Goal: Task Accomplishment & Management: Complete application form

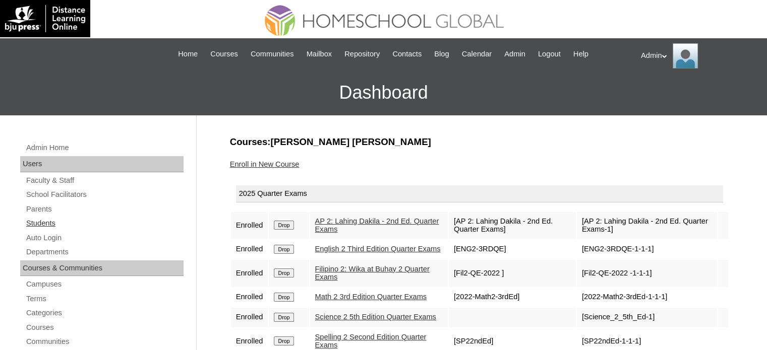
click at [51, 220] on link "Students" at bounding box center [104, 223] width 158 height 13
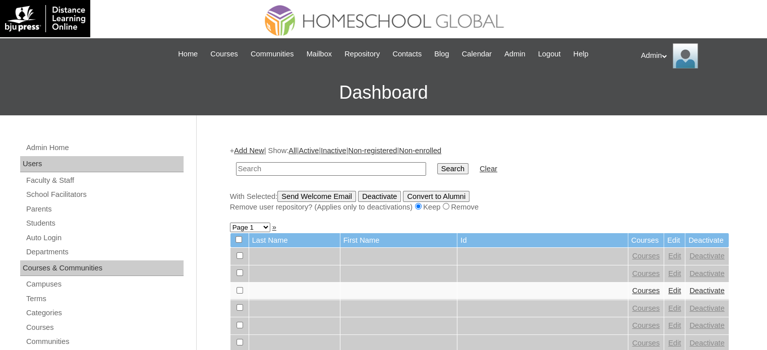
click at [296, 167] on input "text" at bounding box center [331, 169] width 190 height 14
type input "k"
type input "ambing"
click at [437, 173] on input "Search" at bounding box center [452, 168] width 31 height 11
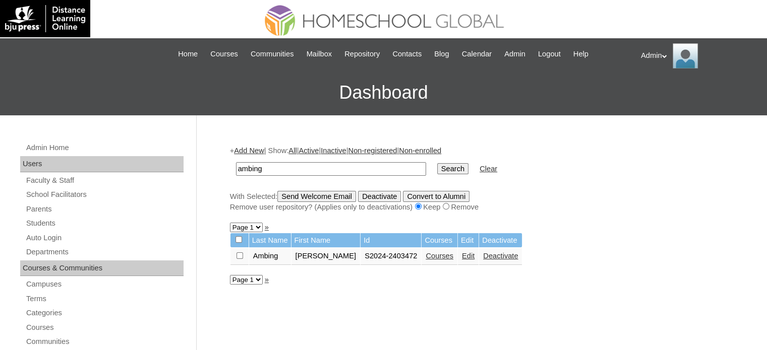
click at [425, 258] on link "Courses" at bounding box center [439, 256] width 28 height 8
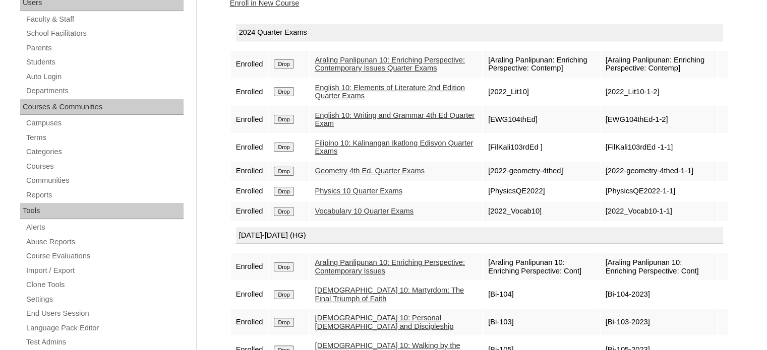
scroll to position [161, 0]
click at [289, 65] on input "Drop" at bounding box center [284, 63] width 20 height 9
click at [349, 73] on link "Araling Panlipunan 10: Enriching Perspective: Contemporary Issues Quarter Exams" at bounding box center [390, 64] width 150 height 17
click at [350, 100] on link "English 10: Elements of Literature 2nd Edition Quarter Exams" at bounding box center [390, 92] width 150 height 17
click at [345, 128] on link "English 10: Writing and Grammar 4th Ed Quarter Exam" at bounding box center [395, 119] width 160 height 17
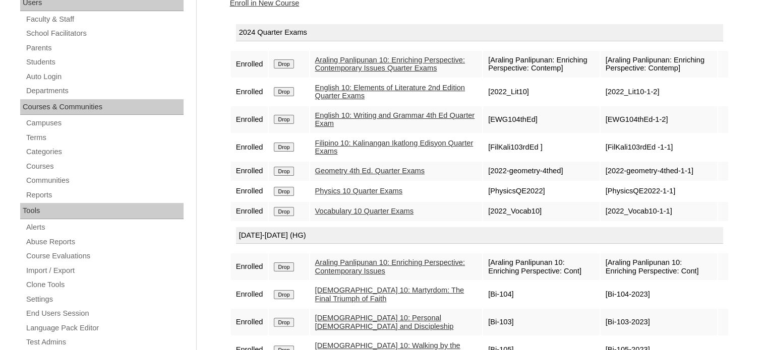
click at [335, 156] on link "Filipino 10: Kalinangan Ikatlong Edisyon Quarter Exams" at bounding box center [394, 147] width 158 height 17
click at [340, 175] on link "Geometry 4th Ed. Quarter Exams" at bounding box center [369, 171] width 109 height 8
click at [342, 195] on link "Physics 10 Quarter Exams" at bounding box center [359, 191] width 88 height 8
click at [344, 214] on link "Vocabulary 10 Quarter Exams" at bounding box center [364, 211] width 99 height 8
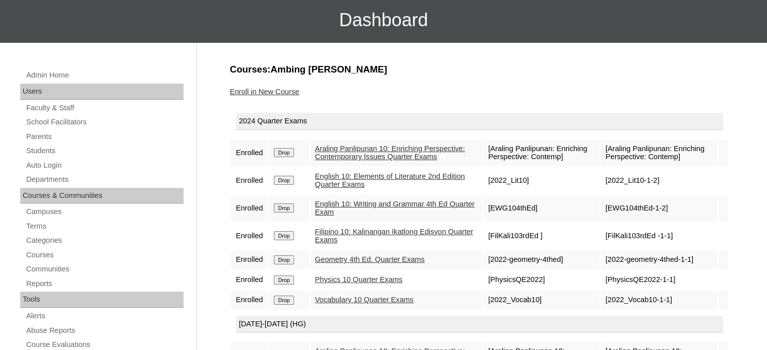
scroll to position [74, 0]
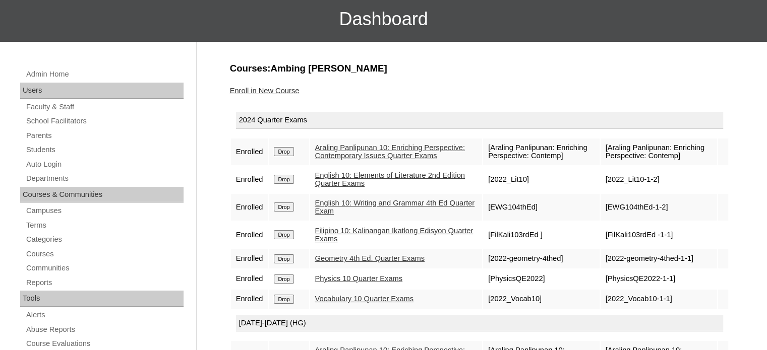
click at [355, 243] on link "Filipino 10: Kalinangan Ikatlong Edisyon Quarter Exams" at bounding box center [394, 235] width 158 height 17
click at [48, 148] on link "Students" at bounding box center [104, 150] width 158 height 13
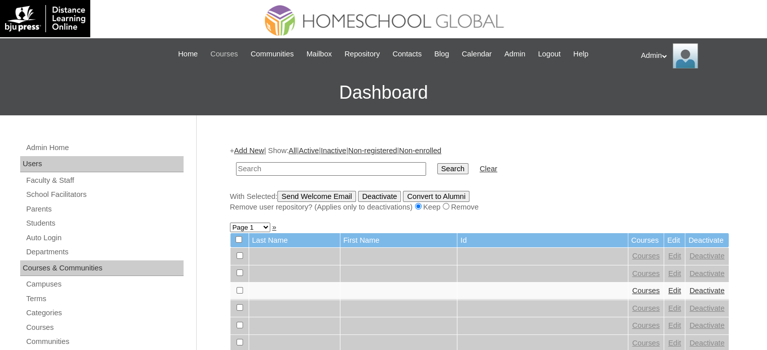
click at [215, 52] on span "Courses" at bounding box center [224, 54] width 28 height 12
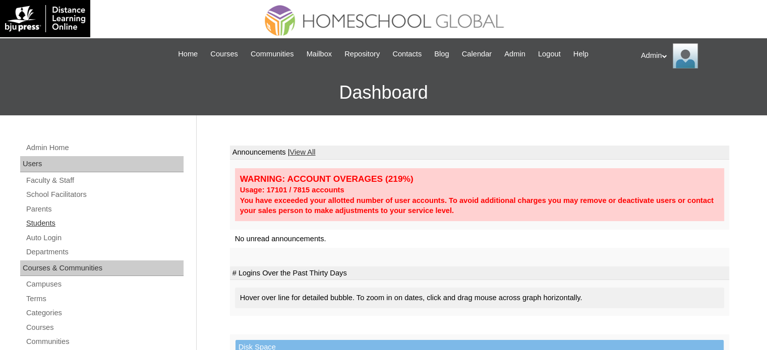
click at [50, 222] on link "Students" at bounding box center [104, 223] width 158 height 13
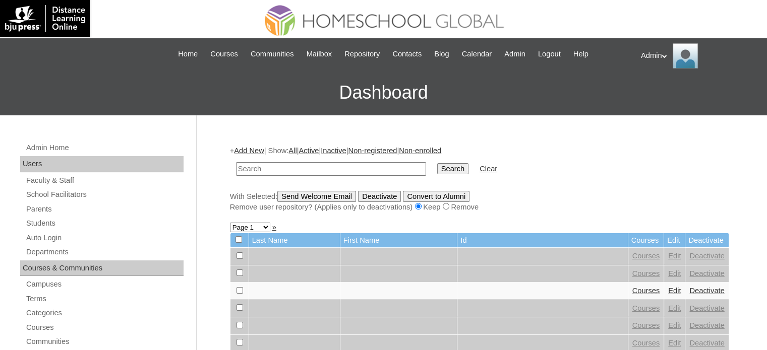
click at [293, 163] on input "text" at bounding box center [331, 169] width 190 height 14
type input "k"
type input "[PERSON_NAME]"
click at [437, 167] on input "Search" at bounding box center [452, 168] width 31 height 11
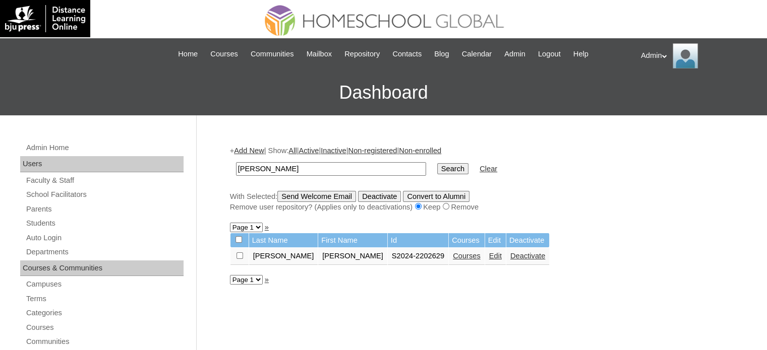
click at [489, 255] on link "Edit" at bounding box center [495, 256] width 13 height 8
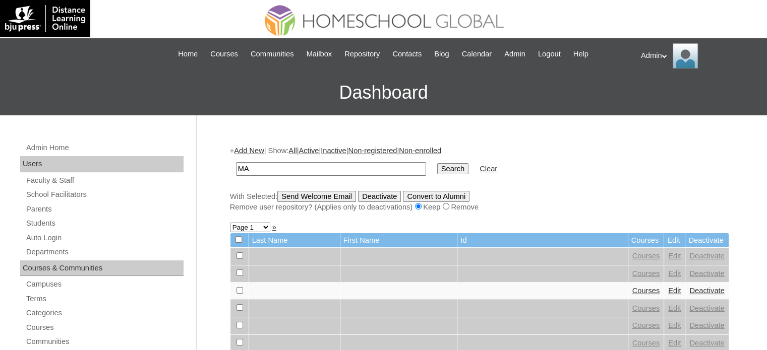
type input "M"
type input "L"
type input "[PERSON_NAME]"
click at [437, 163] on input "Search" at bounding box center [452, 168] width 31 height 11
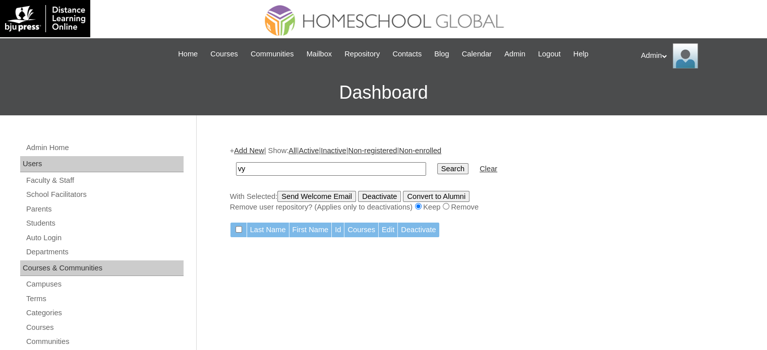
type input "y"
type input "Jovy"
click at [437, 163] on input "Search" at bounding box center [452, 168] width 31 height 11
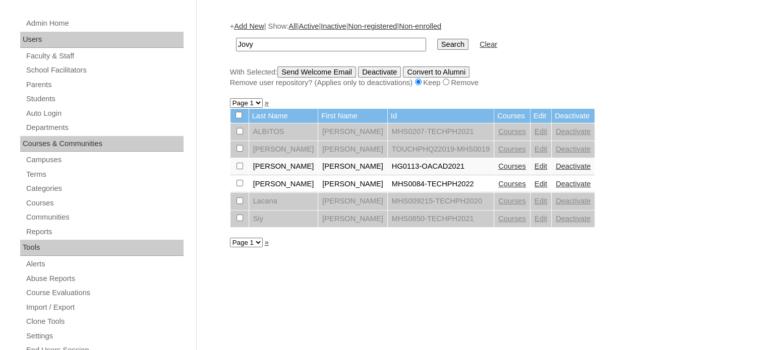
scroll to position [125, 0]
click at [40, 80] on link "Parents" at bounding box center [104, 84] width 158 height 13
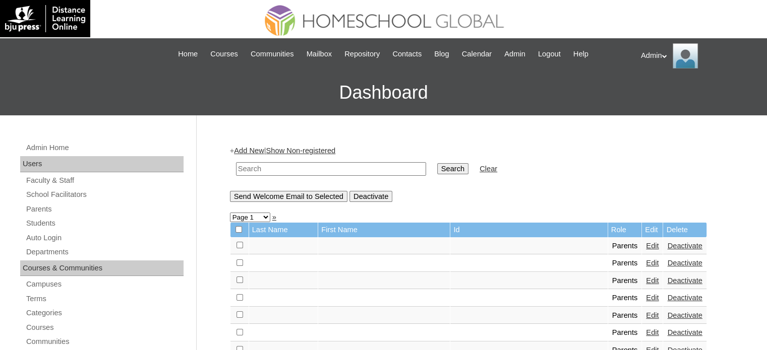
click at [296, 162] on input "text" at bounding box center [331, 169] width 190 height 14
type input "jovy"
click at [437, 167] on input "Search" at bounding box center [452, 168] width 31 height 11
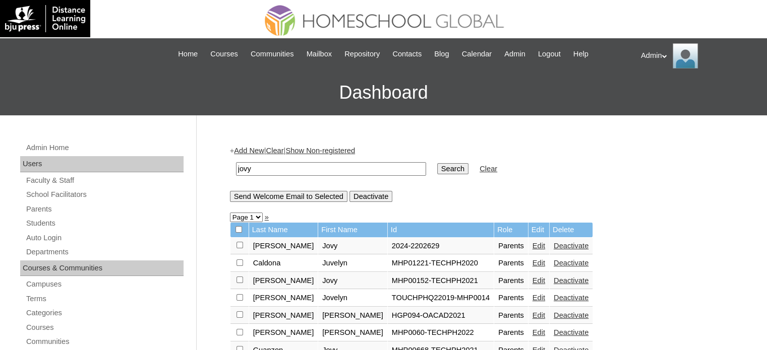
click at [532, 245] on link "Edit" at bounding box center [538, 246] width 13 height 8
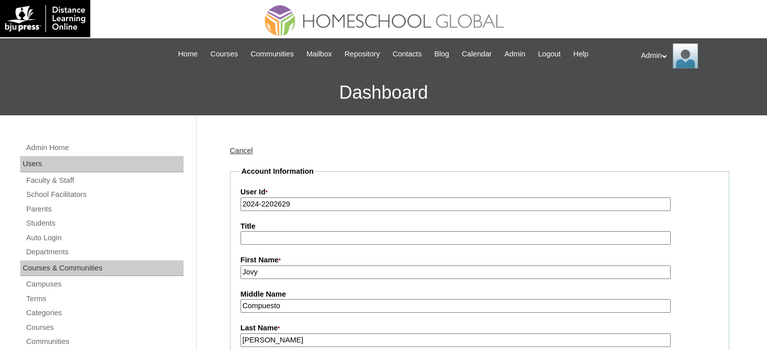
click at [260, 201] on input "2024-2202629" at bounding box center [455, 205] width 430 height 14
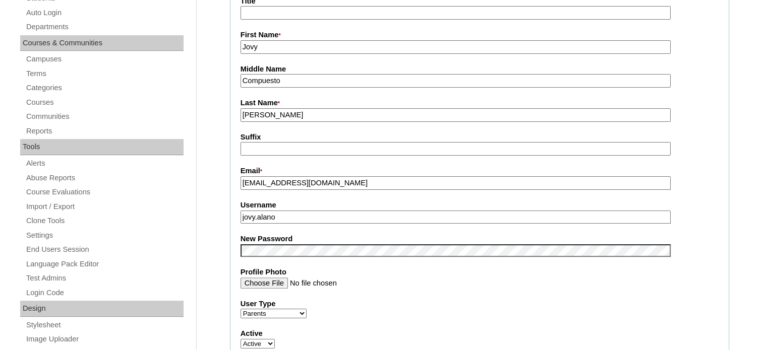
scroll to position [226, 0]
type input "2025-2202629"
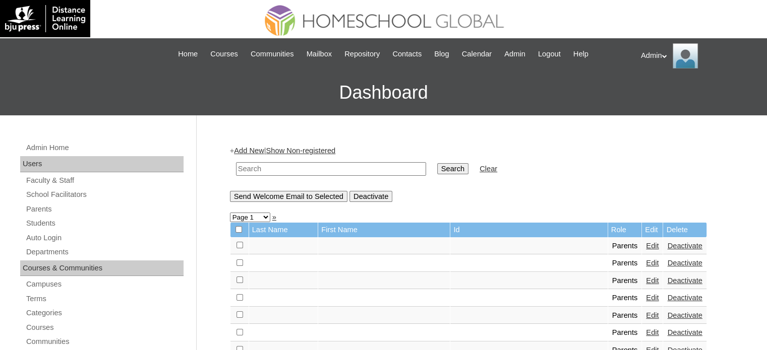
click at [340, 168] on input "text" at bounding box center [331, 169] width 190 height 14
type input "Jovy"
click at [437, 165] on input "Search" at bounding box center [452, 168] width 31 height 11
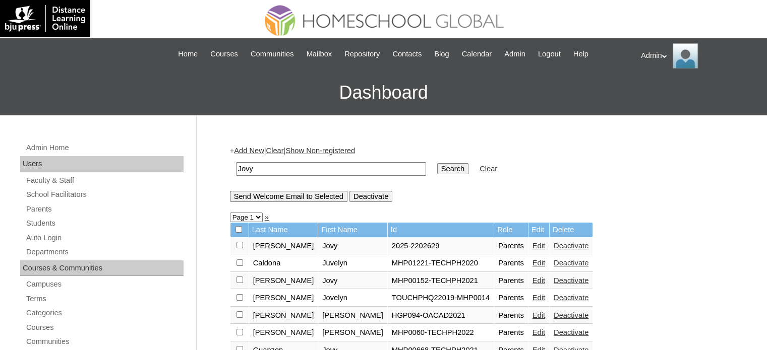
click at [532, 244] on link "Edit" at bounding box center [538, 246] width 13 height 8
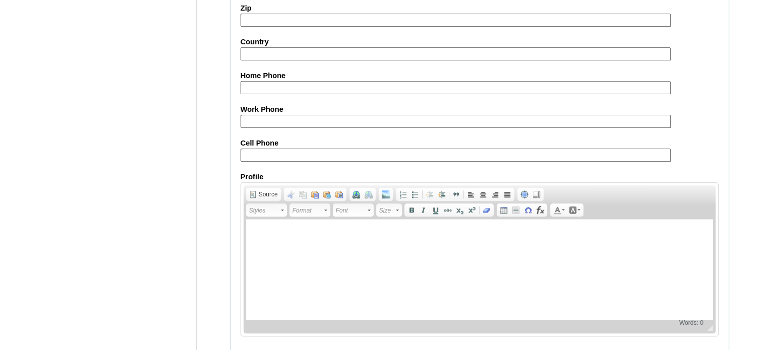
scroll to position [964, 0]
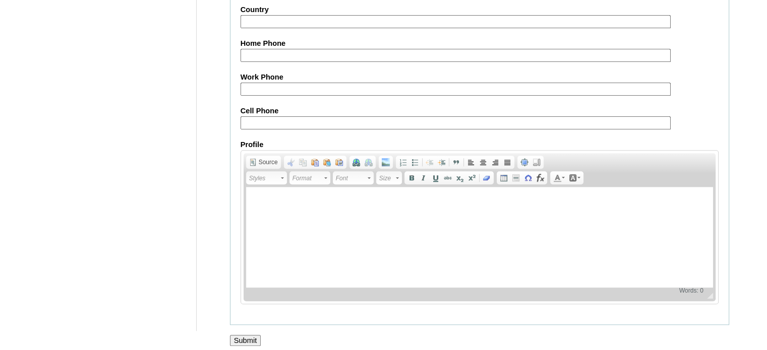
click at [252, 335] on input "Submit" at bounding box center [245, 340] width 31 height 11
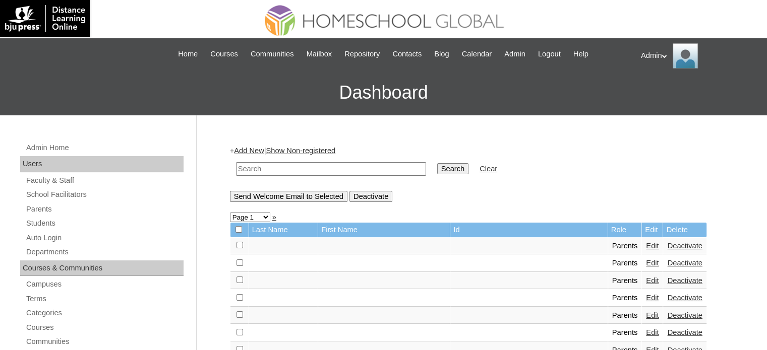
click at [289, 163] on input "text" at bounding box center [331, 169] width 190 height 14
type input "[PERSON_NAME]"
click at [437, 164] on input "Search" at bounding box center [452, 168] width 31 height 11
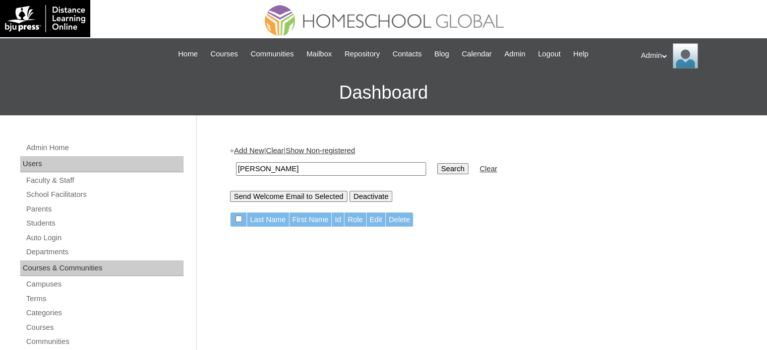
click at [437, 167] on input "Search" at bounding box center [452, 168] width 31 height 11
click at [52, 222] on link "Students" at bounding box center [104, 223] width 158 height 13
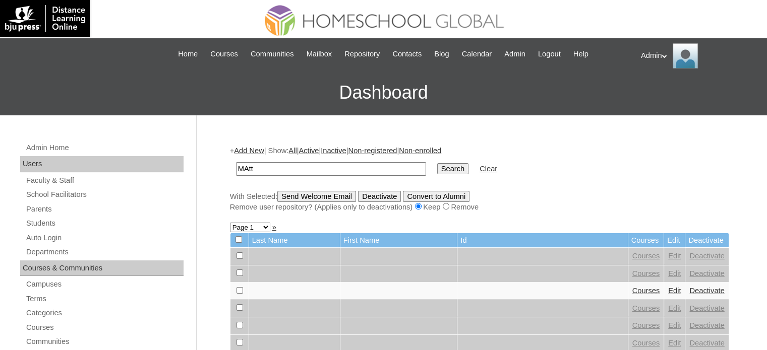
type input "[PERSON_NAME]"
click at [437, 172] on input "Search" at bounding box center [452, 168] width 31 height 11
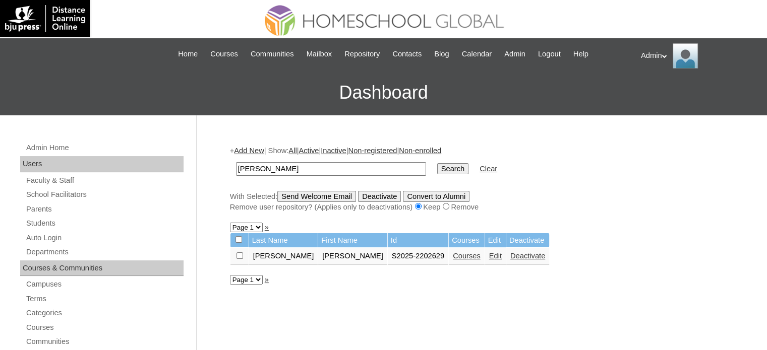
click at [453, 254] on link "Courses" at bounding box center [467, 256] width 28 height 8
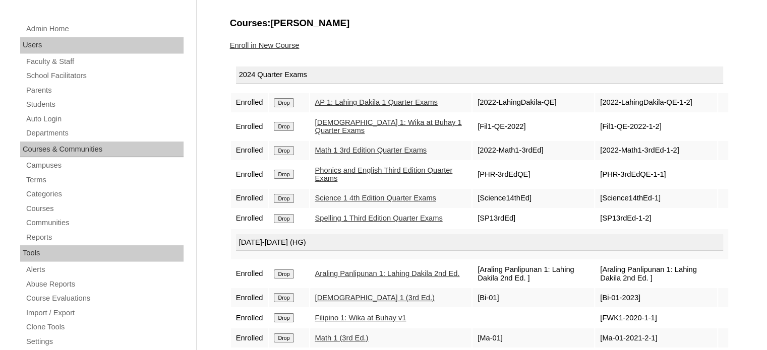
scroll to position [127, 0]
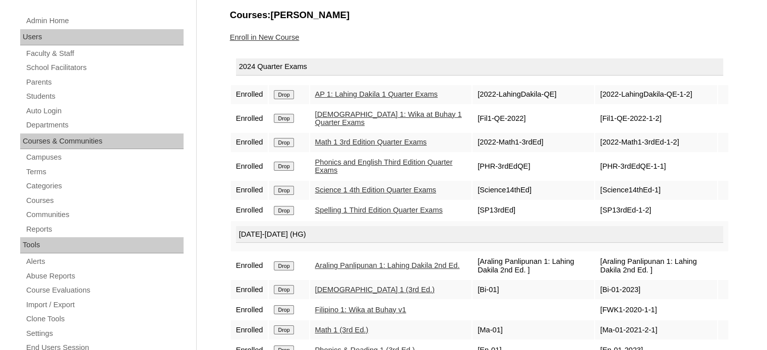
click at [286, 96] on input "Drop" at bounding box center [284, 94] width 20 height 9
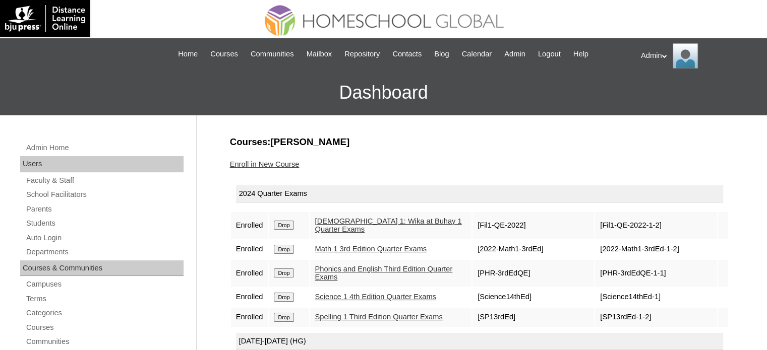
click at [287, 225] on input "Drop" at bounding box center [284, 225] width 20 height 9
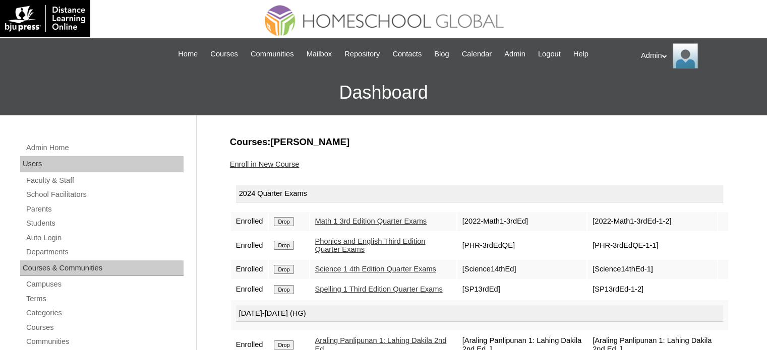
click at [283, 222] on input "Drop" at bounding box center [284, 221] width 20 height 9
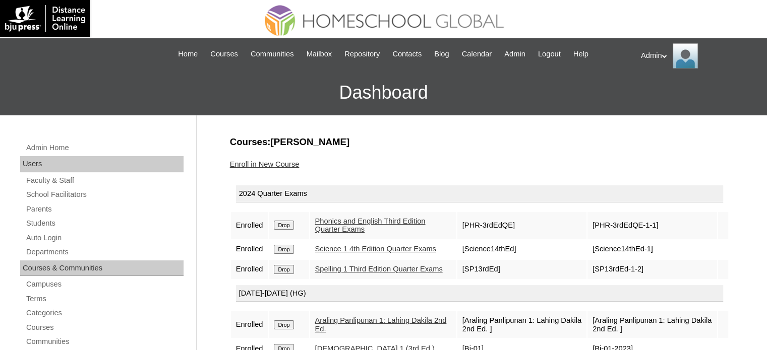
click at [283, 222] on input "Drop" at bounding box center [284, 225] width 20 height 9
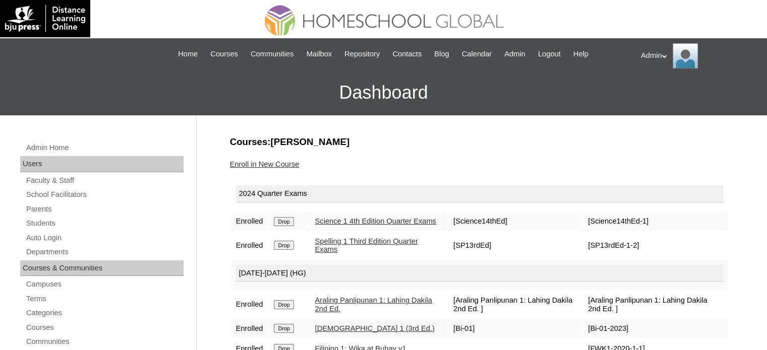
click at [283, 222] on input "Drop" at bounding box center [284, 221] width 20 height 9
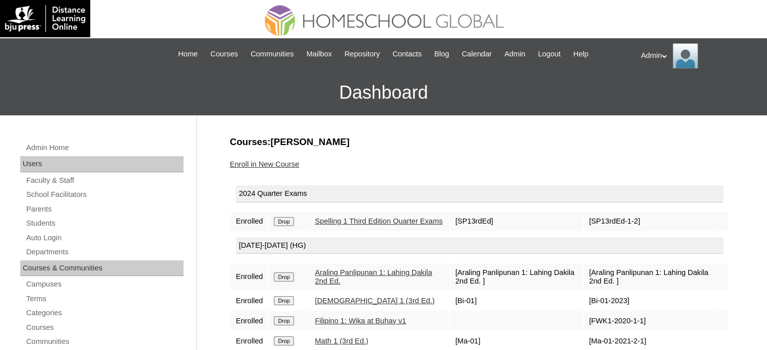
click at [283, 222] on input "Drop" at bounding box center [284, 221] width 20 height 9
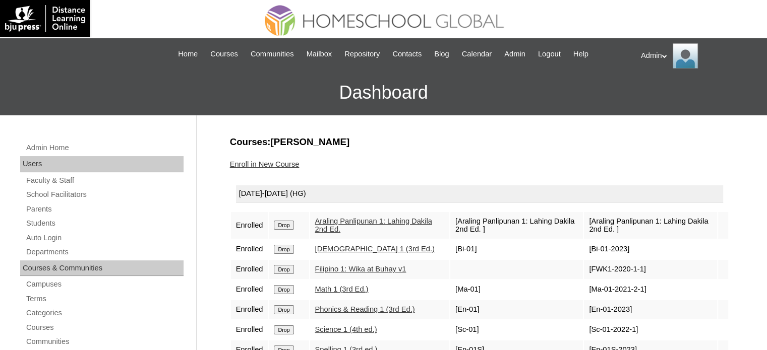
click at [283, 222] on input "Drop" at bounding box center [284, 225] width 20 height 9
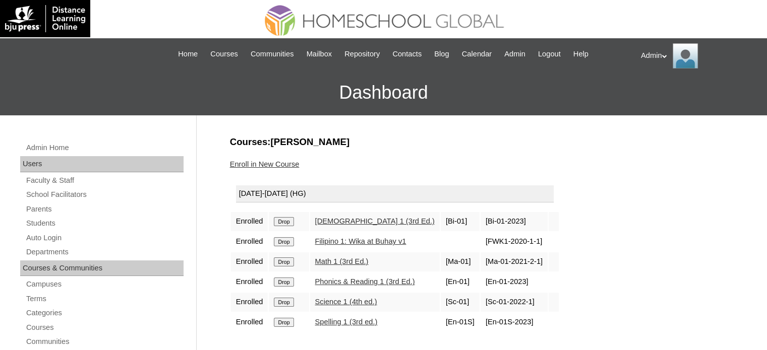
click at [283, 222] on input "Drop" at bounding box center [284, 221] width 20 height 9
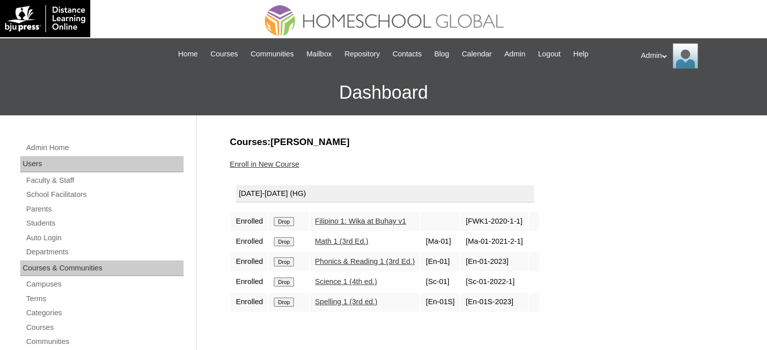
click at [283, 222] on input "Drop" at bounding box center [284, 221] width 20 height 9
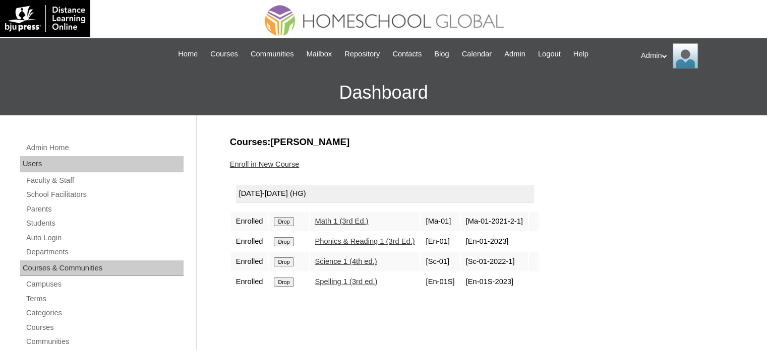
click at [283, 222] on input "Drop" at bounding box center [284, 221] width 20 height 9
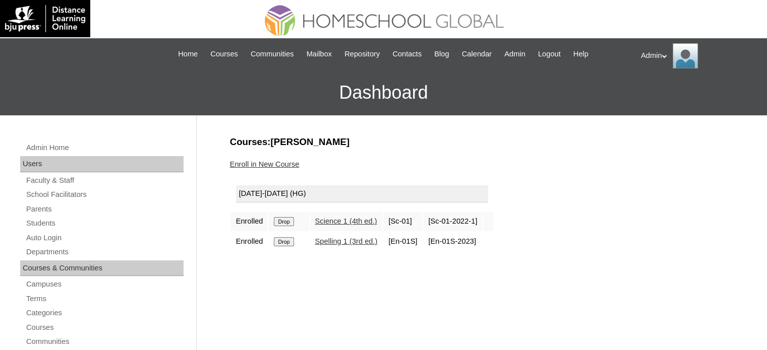
click at [283, 222] on input "Drop" at bounding box center [284, 221] width 20 height 9
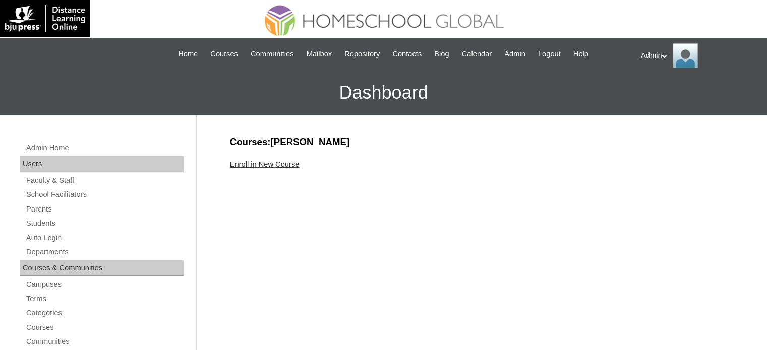
click at [282, 165] on link "Enroll in New Course" at bounding box center [265, 164] width 70 height 8
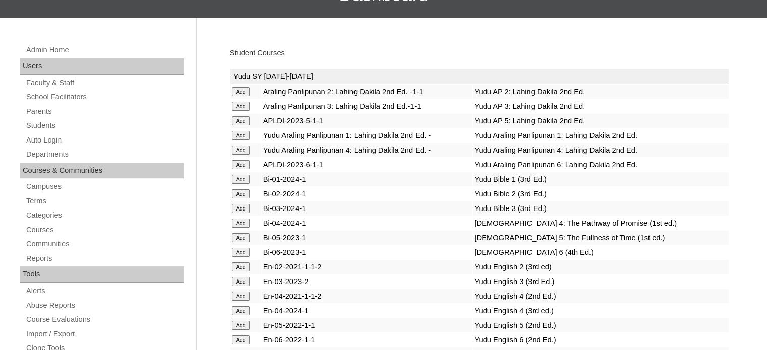
scroll to position [2759, 0]
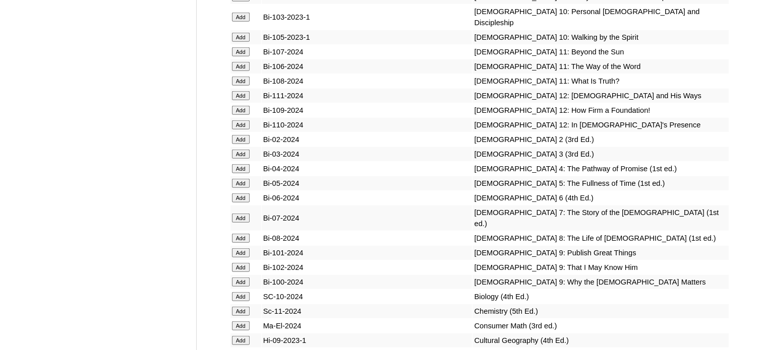
click at [239, 144] on input "Add" at bounding box center [241, 139] width 18 height 9
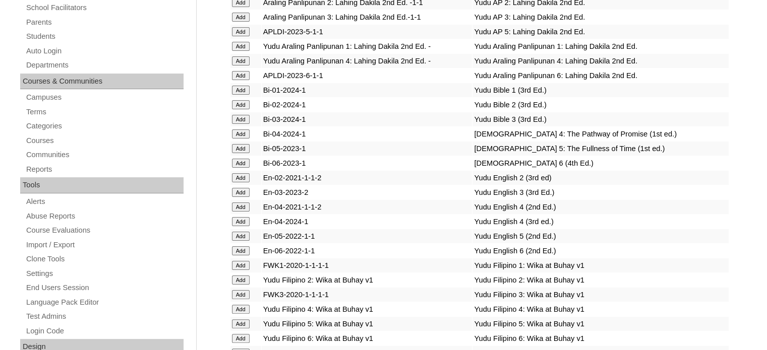
scroll to position [1182, 0]
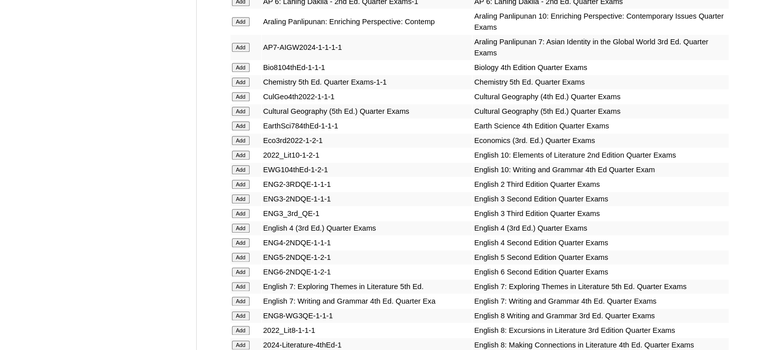
click at [244, 180] on input "Add" at bounding box center [241, 184] width 18 height 9
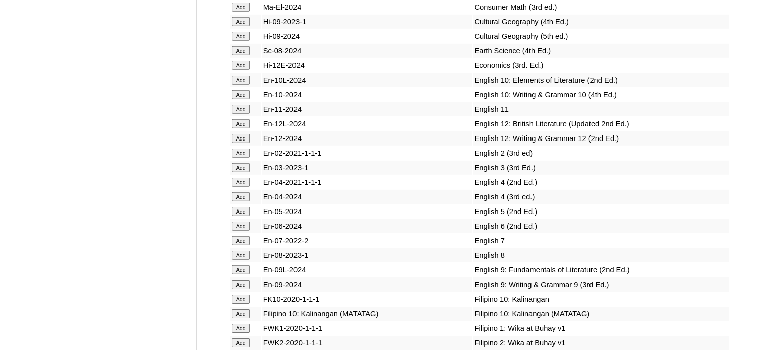
click at [243, 158] on input "Add" at bounding box center [241, 153] width 18 height 9
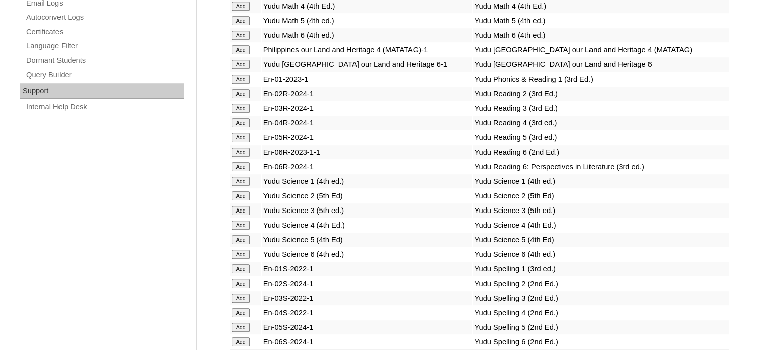
scroll to position [2120, 0]
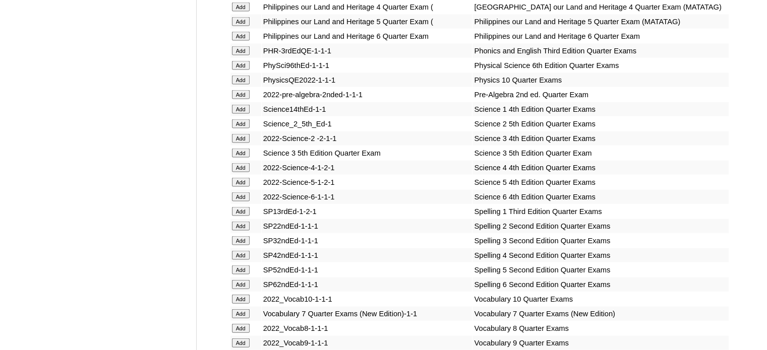
click at [243, 129] on input "Add" at bounding box center [241, 123] width 18 height 9
click at [239, 129] on input "Add" at bounding box center [241, 123] width 18 height 9
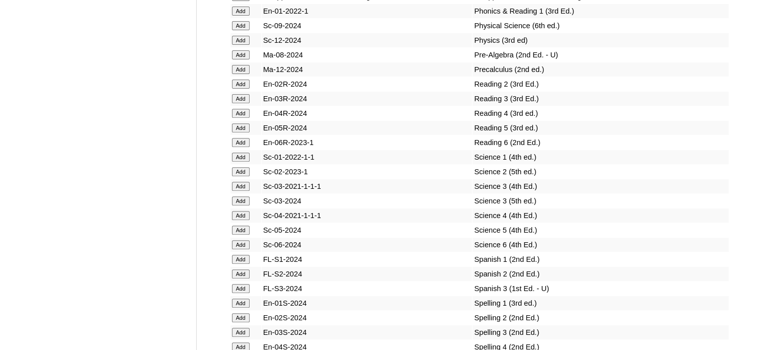
click at [244, 174] on input "Add" at bounding box center [241, 171] width 18 height 9
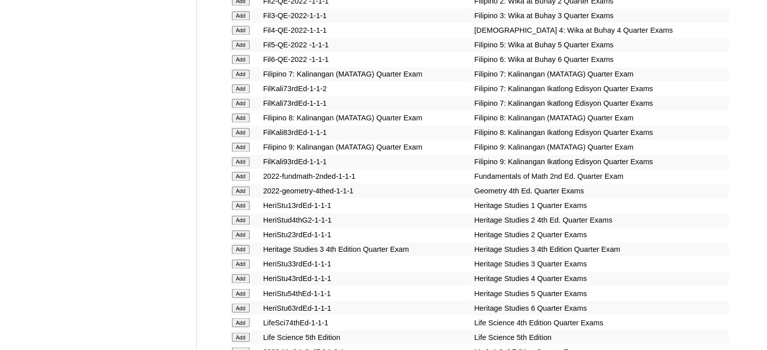
scroll to position [1817, 0]
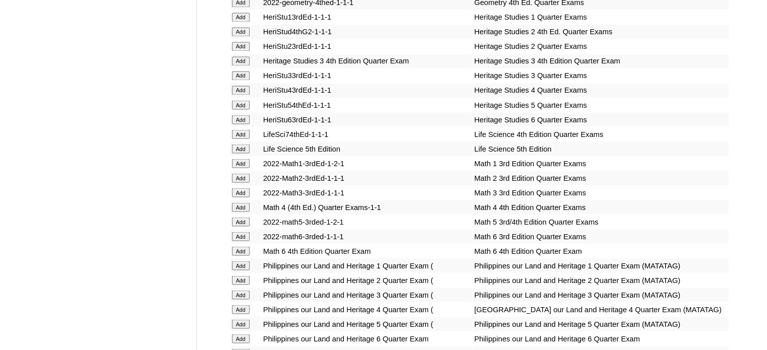
click at [241, 177] on input "Add" at bounding box center [241, 177] width 18 height 9
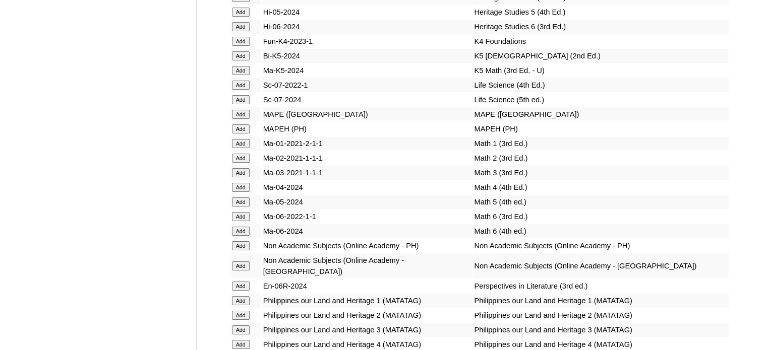
click at [242, 163] on input "Add" at bounding box center [241, 158] width 18 height 9
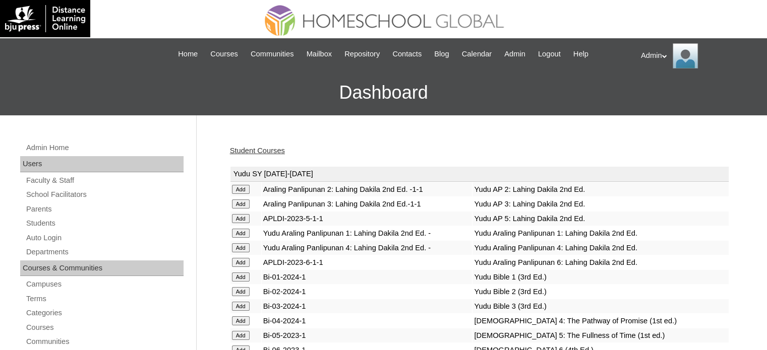
scroll to position [942, 0]
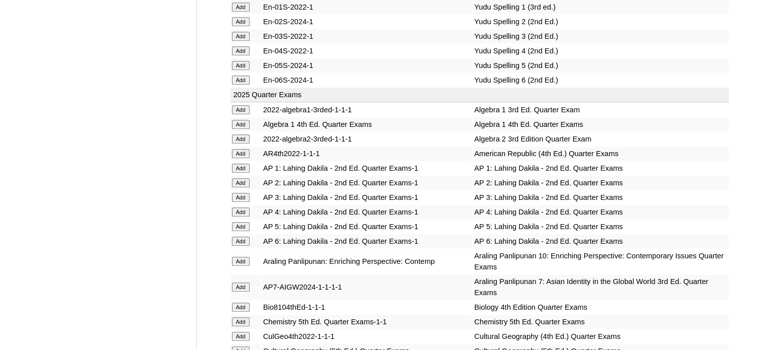
click at [240, 178] on input "Add" at bounding box center [241, 182] width 18 height 9
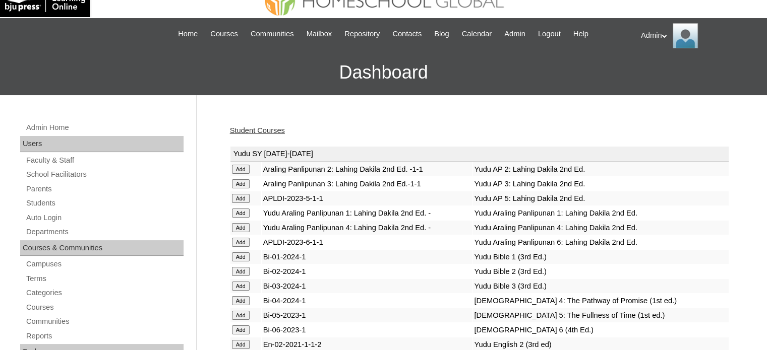
scroll to position [2512, 0]
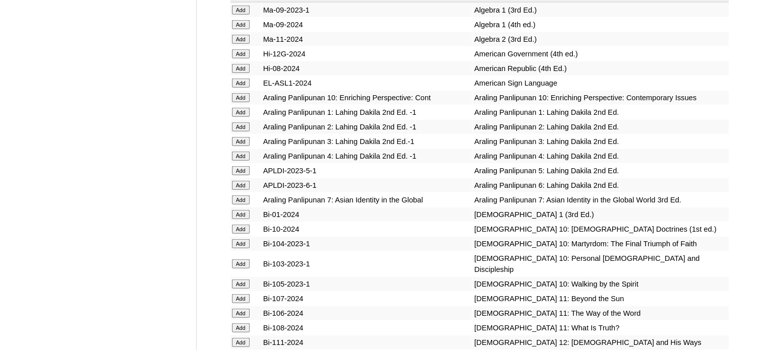
click at [241, 132] on input "Add" at bounding box center [241, 126] width 18 height 9
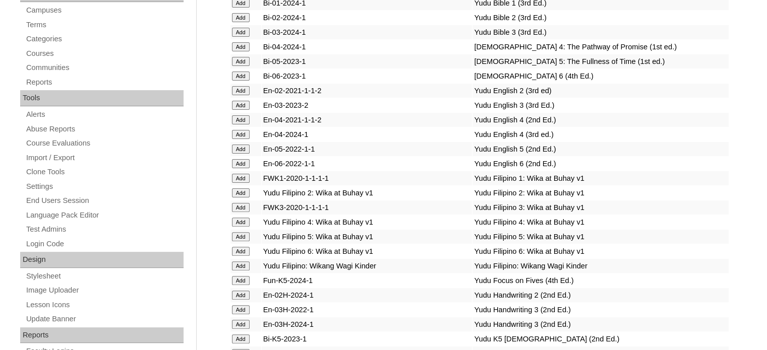
scroll to position [1455, 0]
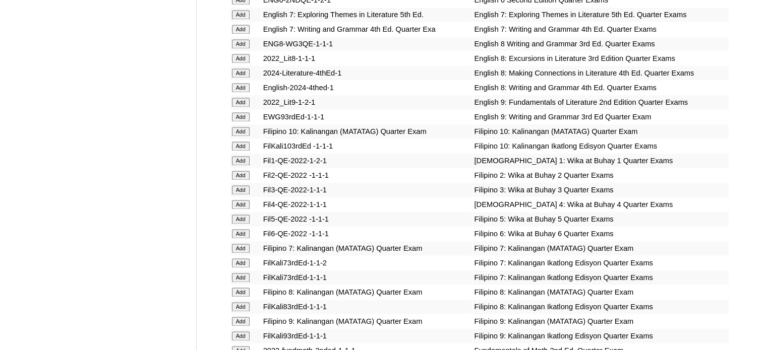
click at [242, 175] on input "Add" at bounding box center [241, 175] width 18 height 9
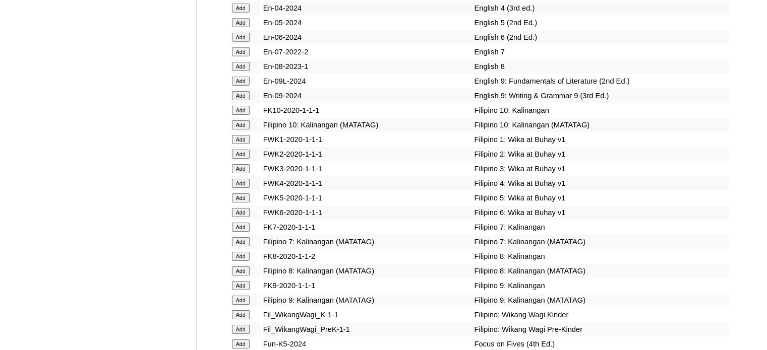
click at [242, 159] on input "Add" at bounding box center [241, 154] width 18 height 9
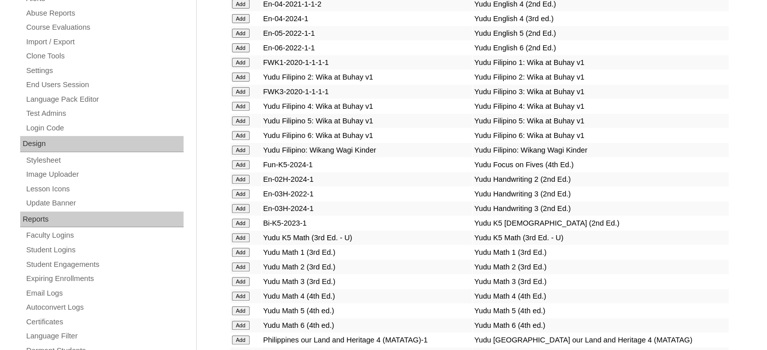
scroll to position [3514, 0]
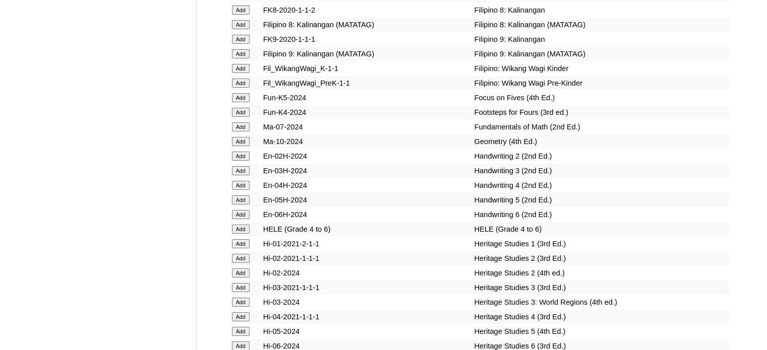
click at [240, 161] on input "Add" at bounding box center [241, 156] width 18 height 9
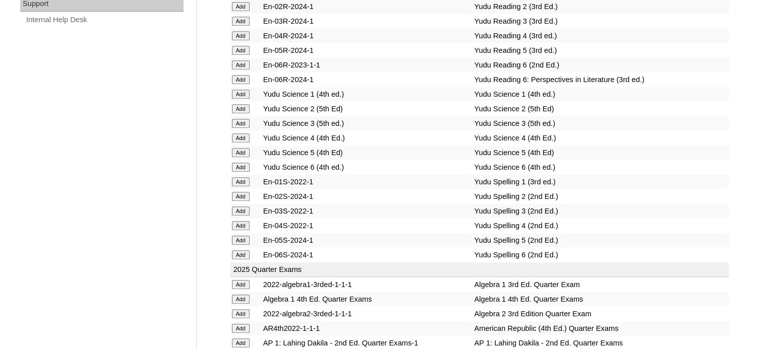
scroll to position [2222, 0]
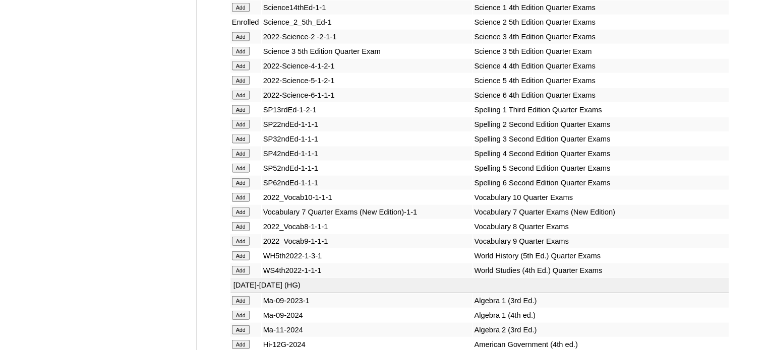
click at [242, 129] on input "Add" at bounding box center [241, 124] width 18 height 9
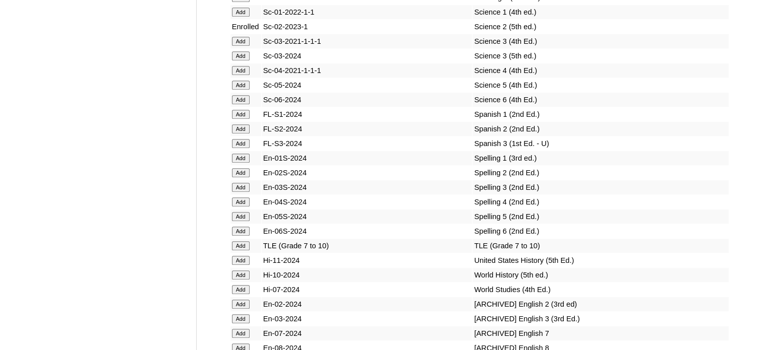
click at [242, 173] on input "Add" at bounding box center [241, 172] width 18 height 9
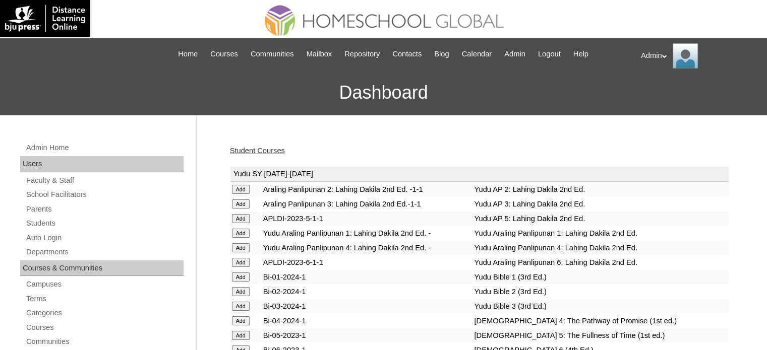
click at [256, 151] on link "Student Courses" at bounding box center [257, 151] width 55 height 8
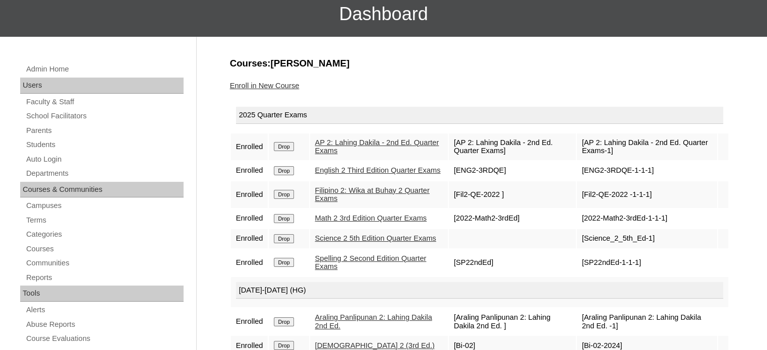
scroll to position [78, 0]
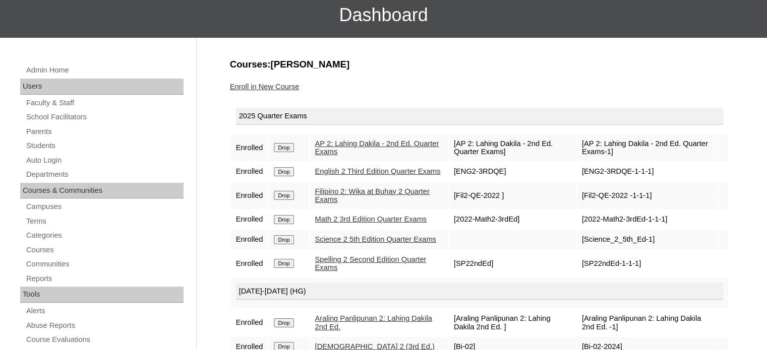
click at [273, 84] on link "Enroll in New Course" at bounding box center [265, 87] width 70 height 8
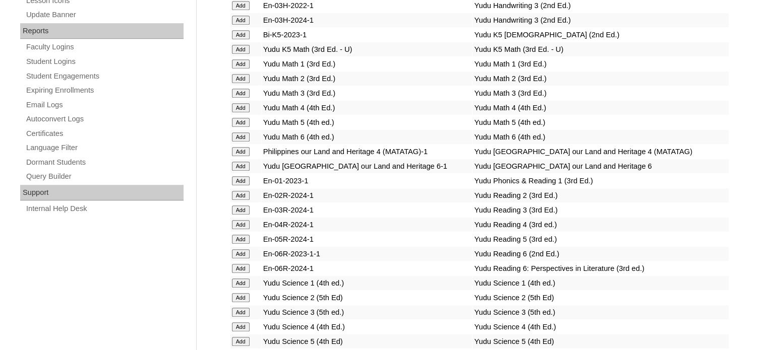
scroll to position [4124, 0]
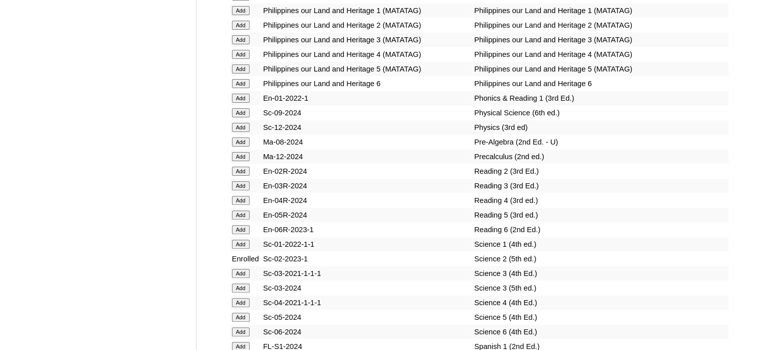
click at [244, 174] on input "Add" at bounding box center [241, 171] width 18 height 9
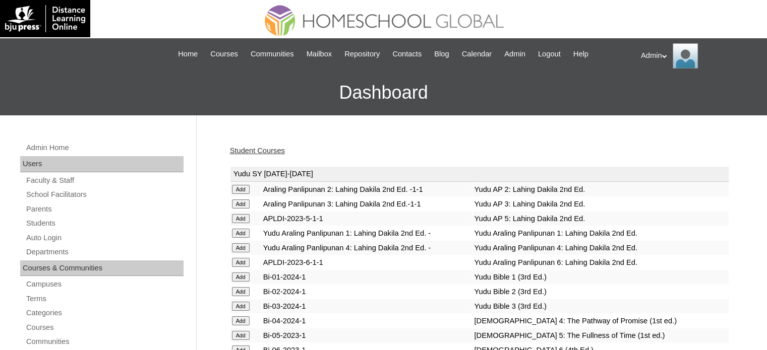
click at [274, 151] on link "Student Courses" at bounding box center [257, 151] width 55 height 8
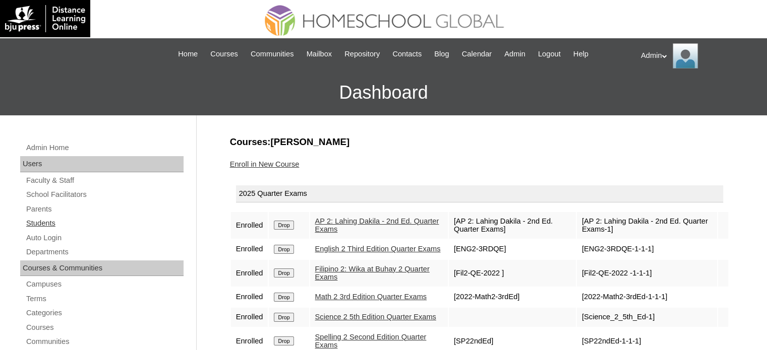
click at [40, 217] on link "Students" at bounding box center [104, 223] width 158 height 13
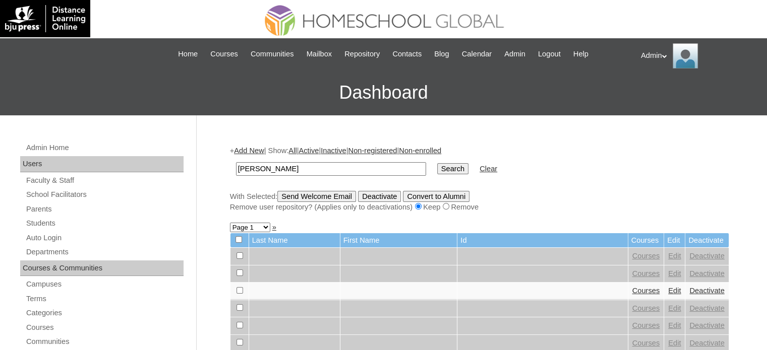
type input "[PERSON_NAME]"
click at [437, 166] on input "Search" at bounding box center [452, 168] width 31 height 11
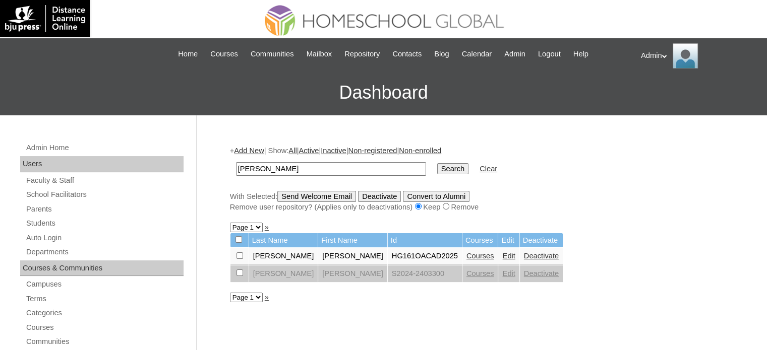
click at [320, 161] on td "Vince Emmanuel" at bounding box center [331, 169] width 200 height 24
click at [321, 167] on input "Vince Emmanuel" at bounding box center [331, 169] width 190 height 14
type input "[PERSON_NAME]"
click at [437, 163] on input "Search" at bounding box center [452, 168] width 31 height 11
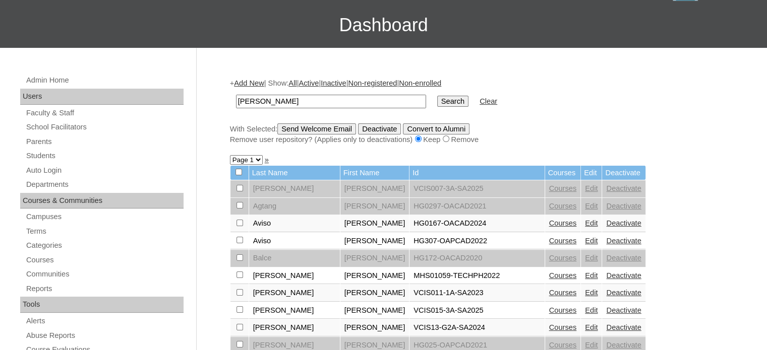
scroll to position [124, 0]
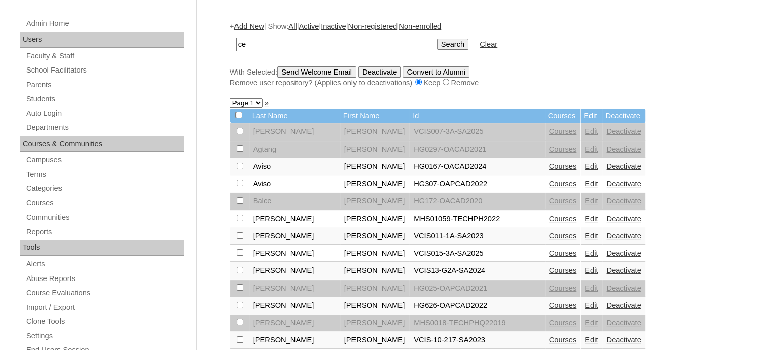
type input "e"
type input "[PERSON_NAME]"
click at [437, 39] on input "Search" at bounding box center [452, 44] width 31 height 11
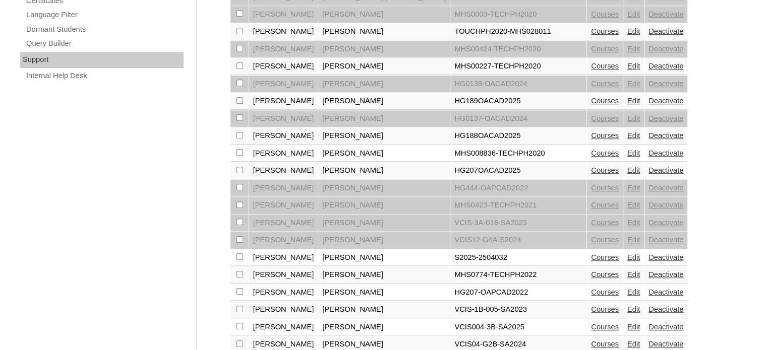
scroll to position [769, 0]
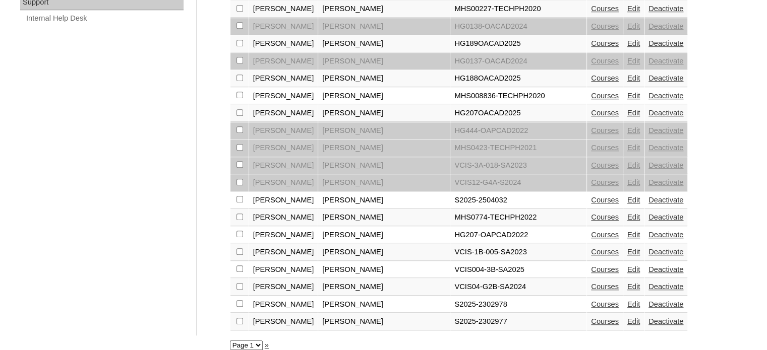
click at [627, 318] on link "Edit" at bounding box center [633, 322] width 13 height 8
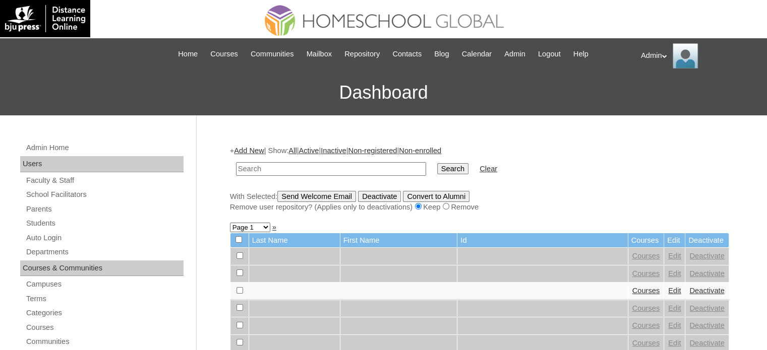
click at [251, 148] on link "Add New" at bounding box center [249, 151] width 30 height 8
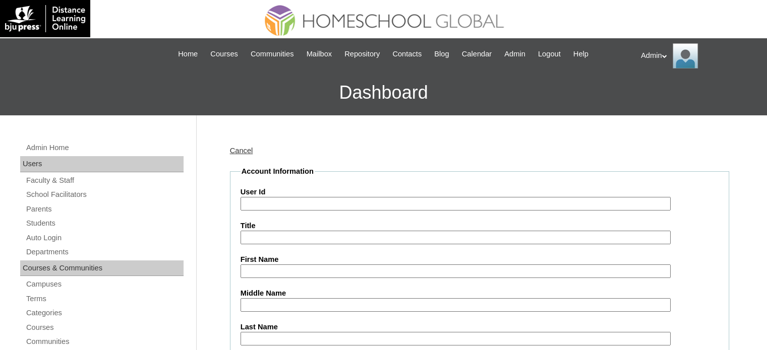
click at [275, 203] on input "User Id" at bounding box center [455, 204] width 430 height 14
paste input "2202629"
type input "S2025-2202629"
click at [294, 274] on input "First Name" at bounding box center [455, 272] width 430 height 14
paste input "vincefer.villanueva"
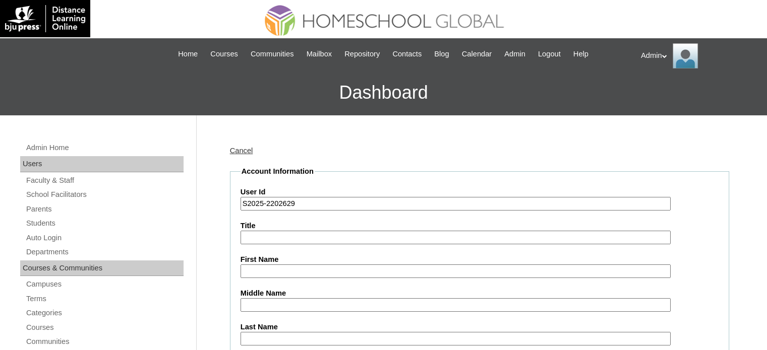
type input "vincefer.villanueva"
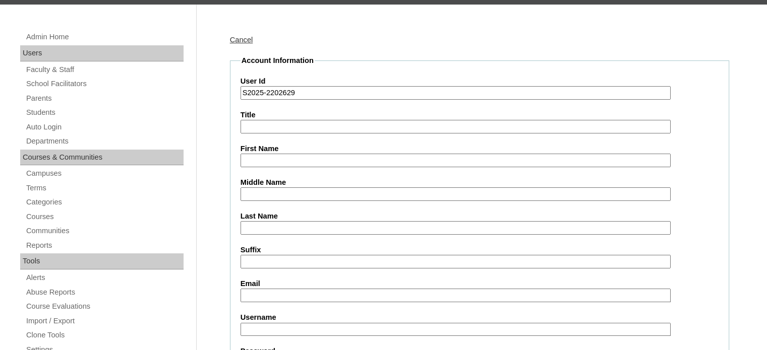
scroll to position [133, 0]
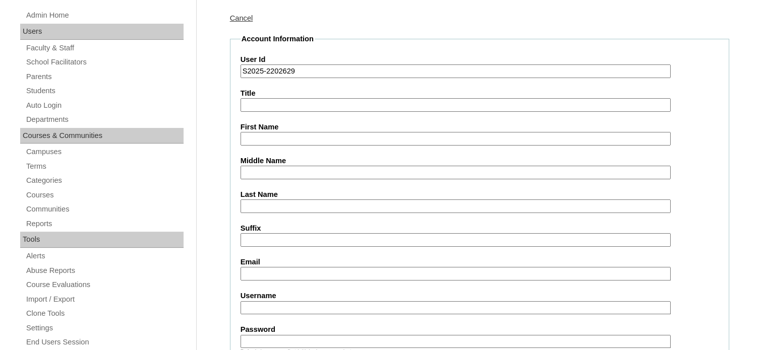
click at [281, 301] on input "Username" at bounding box center [455, 308] width 430 height 14
paste input "vincefer.[PERSON_NAME]"
type input "vincefer.[PERSON_NAME]"
click at [273, 335] on input "Password" at bounding box center [455, 342] width 430 height 14
type input "DLOS2025"
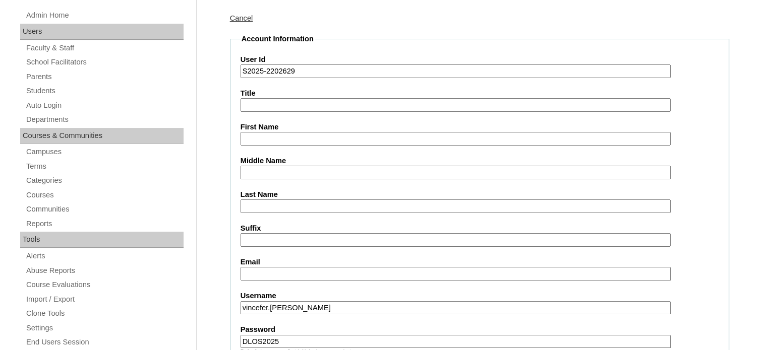
click at [294, 267] on input "Email" at bounding box center [455, 274] width 430 height 14
drag, startPoint x: 302, startPoint y: 66, endPoint x: 221, endPoint y: 71, distance: 81.8
paste input "2504378"
type input "S2025-2504378"
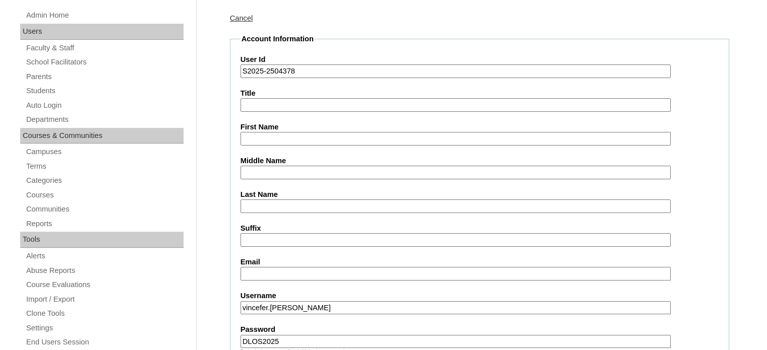
click at [270, 138] on input "First Name" at bounding box center [455, 139] width 430 height 14
paste input "Vince Villanueva"
drag, startPoint x: 264, startPoint y: 135, endPoint x: 318, endPoint y: 141, distance: 53.8
click at [318, 141] on input "Vince Villanueva" at bounding box center [455, 139] width 430 height 14
type input "[PERSON_NAME]"
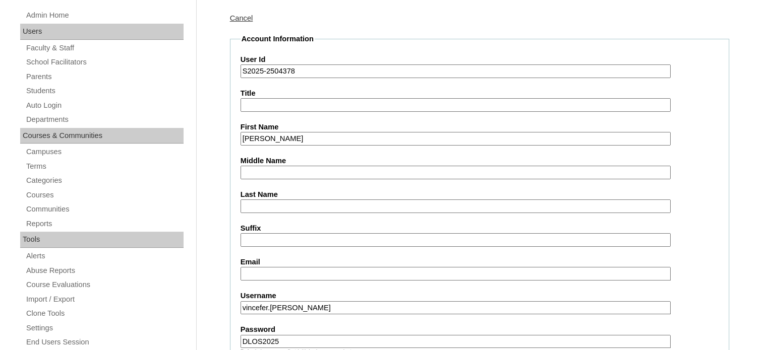
click at [282, 202] on input "Last Name" at bounding box center [455, 207] width 430 height 14
paste input "[PERSON_NAME]"
type input "[PERSON_NAME]"
click at [301, 172] on input "Middle Name" at bounding box center [455, 173] width 430 height 14
paste input "[PERSON_NAME]"
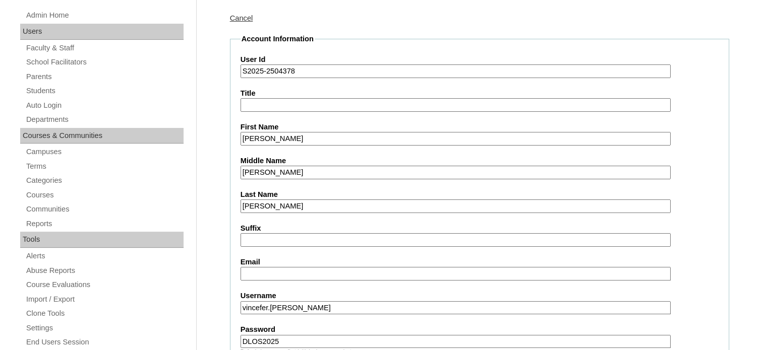
type input "[PERSON_NAME]"
click at [284, 269] on input "Email" at bounding box center [455, 274] width 430 height 14
paste input "[EMAIL_ADDRESS][DOMAIN_NAME]"
type input "[EMAIL_ADDRESS][DOMAIN_NAME]"
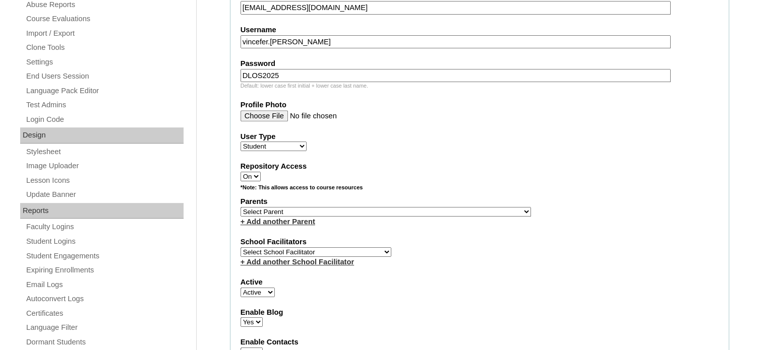
scroll to position [399, 0]
click at [321, 207] on select "Select Parent , , , , , , , , , , , , , , , , , , , , , , , , , , , , , , , , ,…" at bounding box center [385, 212] width 290 height 10
click at [240, 207] on select "Select Parent , , , , , , , , , , , , , , , , , , , , , , , , , , , , , , , , ,…" at bounding box center [385, 212] width 290 height 10
click at [322, 207] on select "Select Parent , , , , , , , , , , , , , , , , , , , , , , , , , , , , , , , , ,…" at bounding box center [385, 212] width 290 height 10
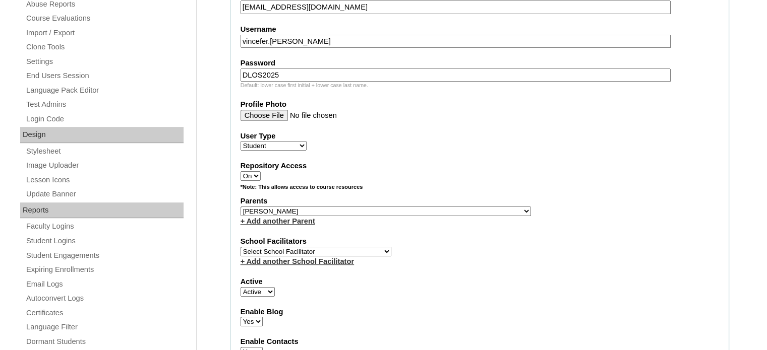
click at [322, 207] on select "Select Parent , , , , , , , , , , , , , , , , , , , , , , , , , , , , , , , , ,…" at bounding box center [385, 212] width 290 height 10
drag, startPoint x: 322, startPoint y: 204, endPoint x: 369, endPoint y: 199, distance: 47.6
click at [322, 207] on select "Select Parent , , , , , , , , , , , , , , , , , , , , , , , , , , , , , , , , ,…" at bounding box center [385, 212] width 290 height 10
click at [410, 207] on select "Select Parent , , , , , , , , , , , , , , , , , , , , , , , , , , , , , , , , ,…" at bounding box center [385, 212] width 290 height 10
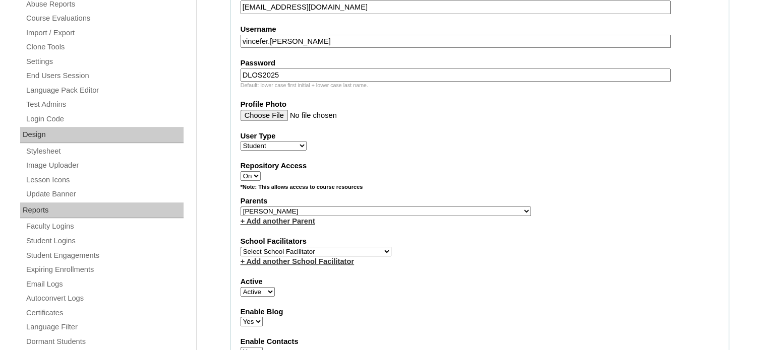
select select "38243"
click at [240, 207] on select "Select Parent , , , , , , , , , , , , , , , , , , , , , , , , , , , , , , , , ,…" at bounding box center [385, 212] width 290 height 10
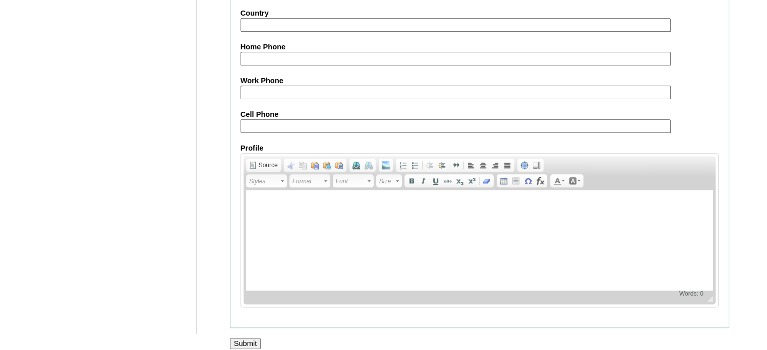
scroll to position [1172, 0]
click at [250, 339] on input "Submit" at bounding box center [245, 344] width 31 height 11
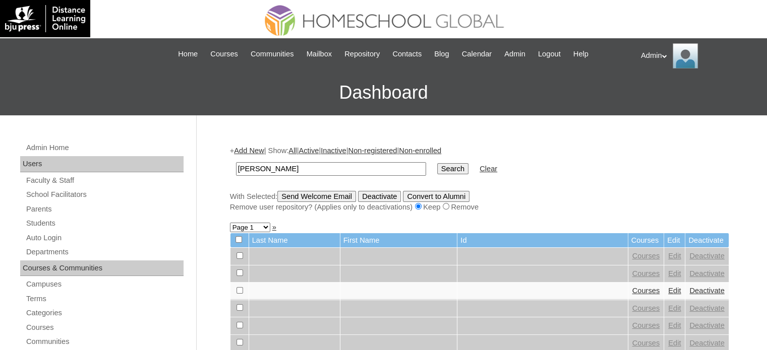
type input "[PERSON_NAME]"
click at [437, 163] on input "Search" at bounding box center [452, 168] width 31 height 11
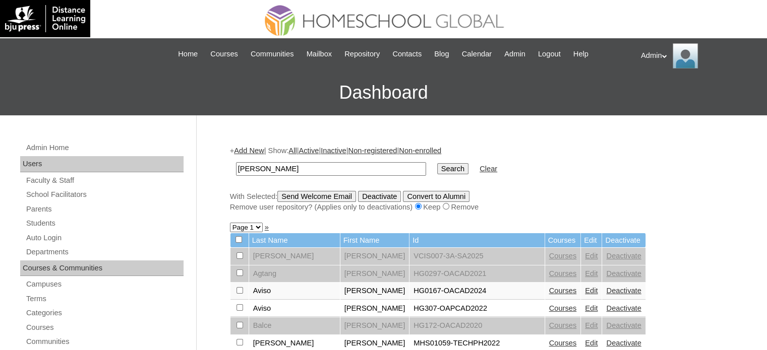
click at [310, 167] on input "[PERSON_NAME]" at bounding box center [331, 169] width 190 height 14
type input "[PERSON_NAME]"
click at [437, 163] on input "Search" at bounding box center [452, 168] width 31 height 11
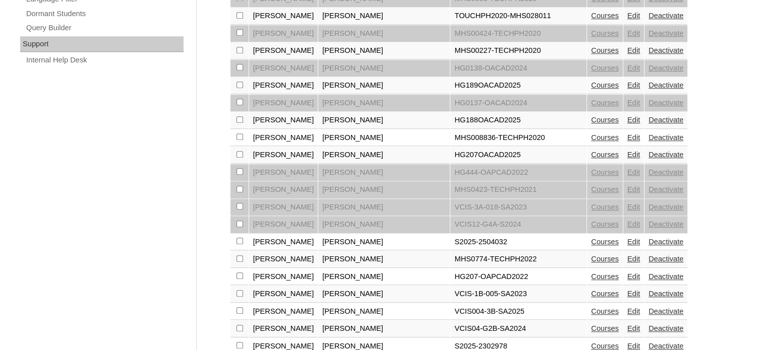
scroll to position [786, 0]
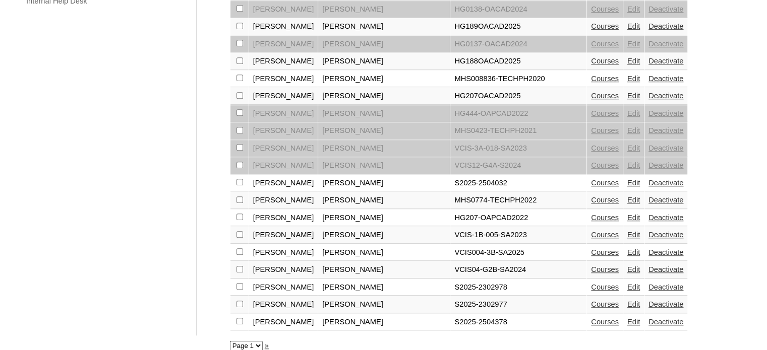
click at [591, 318] on link "Courses" at bounding box center [605, 322] width 28 height 8
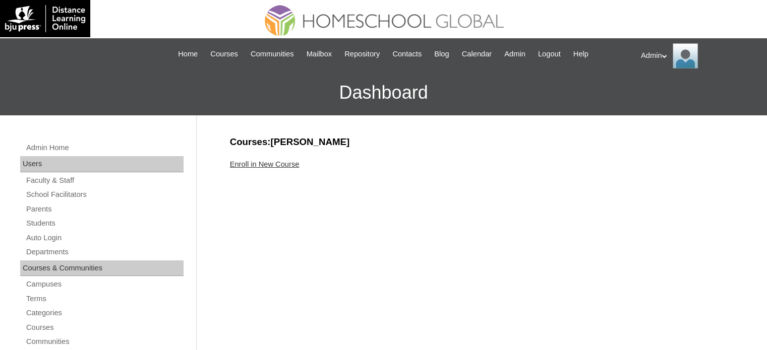
click at [280, 163] on link "Enroll in New Course" at bounding box center [265, 164] width 70 height 8
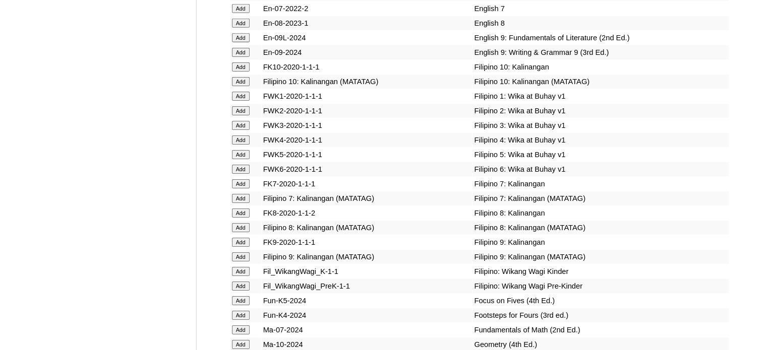
scroll to position [3732, 0]
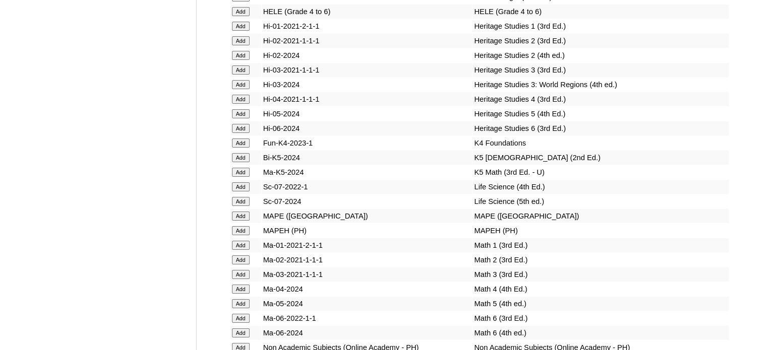
click at [239, 162] on input "Add" at bounding box center [241, 157] width 18 height 9
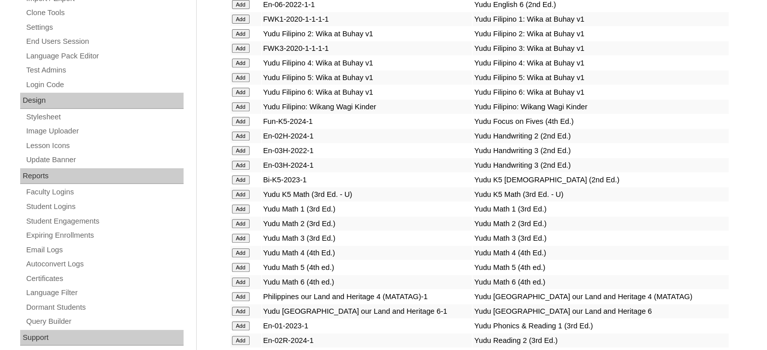
scroll to position [3732, 0]
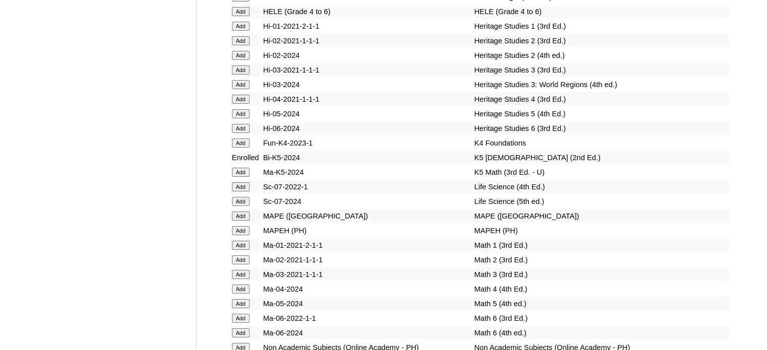
click at [239, 177] on input "Add" at bounding box center [241, 172] width 18 height 9
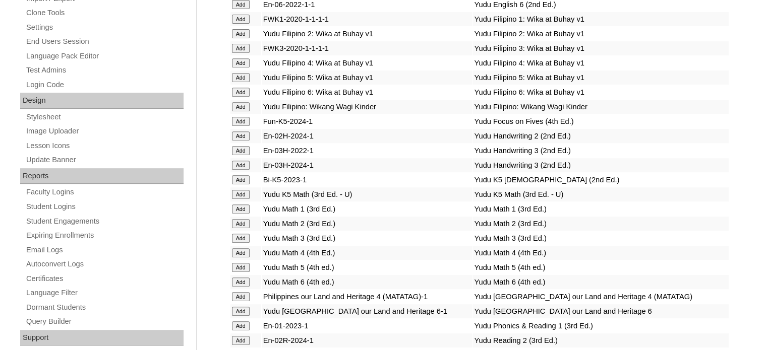
scroll to position [3456, 0]
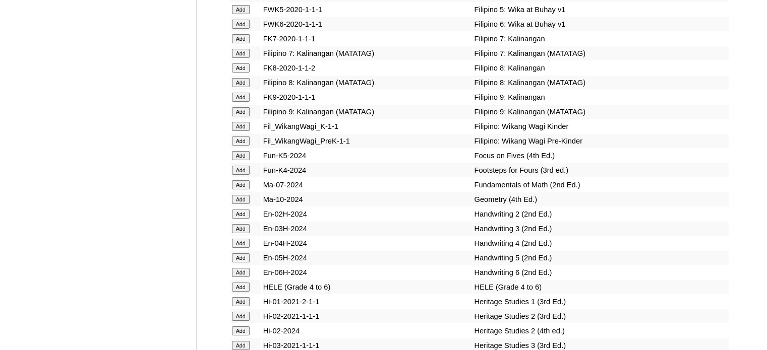
click at [242, 160] on input "Add" at bounding box center [241, 155] width 18 height 9
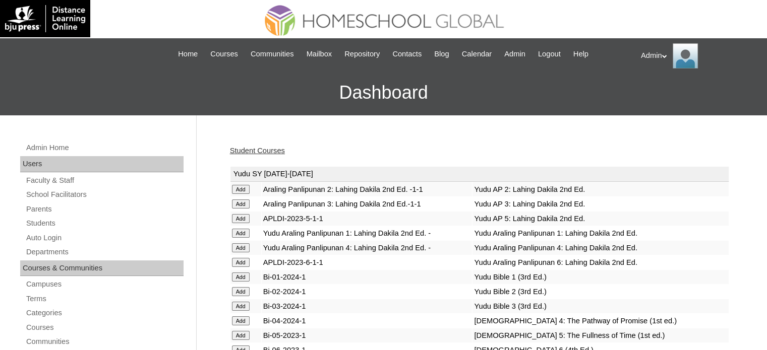
click at [271, 147] on link "Student Courses" at bounding box center [257, 151] width 55 height 8
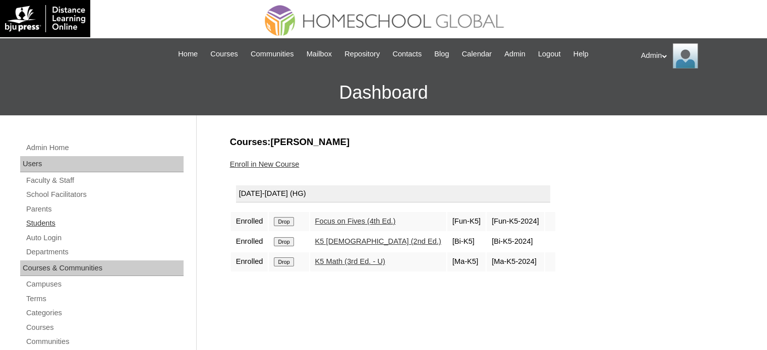
click at [44, 223] on link "Students" at bounding box center [104, 223] width 158 height 13
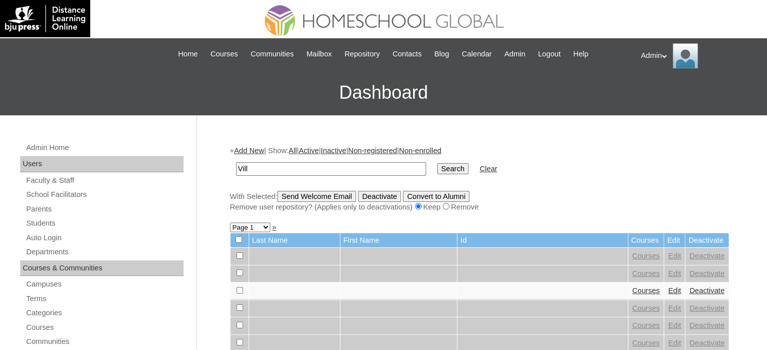
type input "[PERSON_NAME]"
click at [437, 168] on input "Search" at bounding box center [452, 168] width 31 height 11
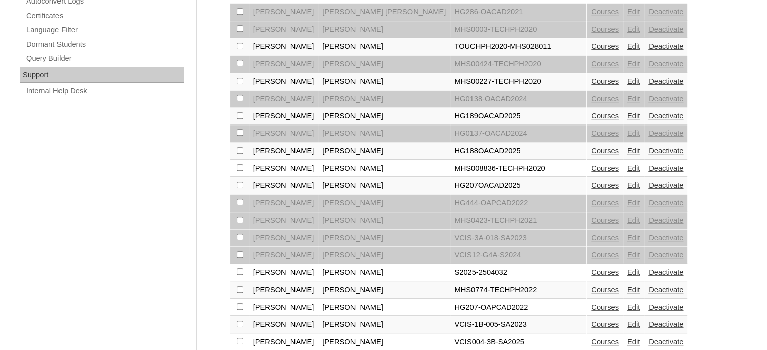
scroll to position [786, 0]
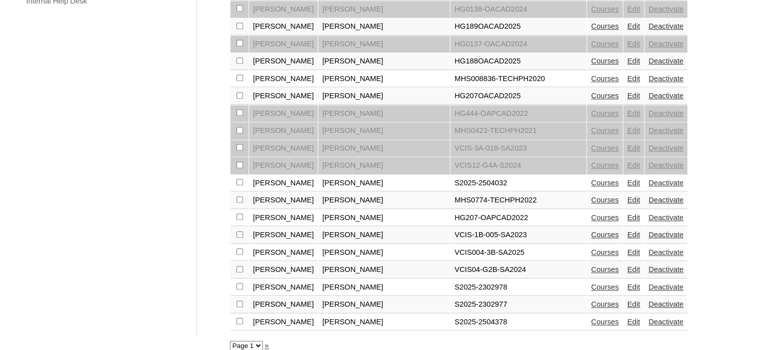
click at [591, 318] on link "Courses" at bounding box center [605, 322] width 28 height 8
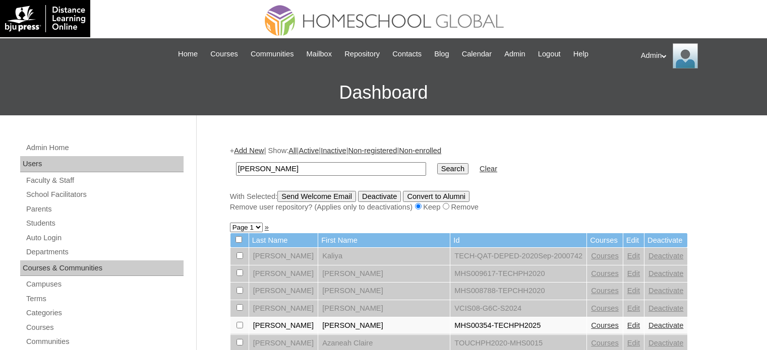
scroll to position [786, 0]
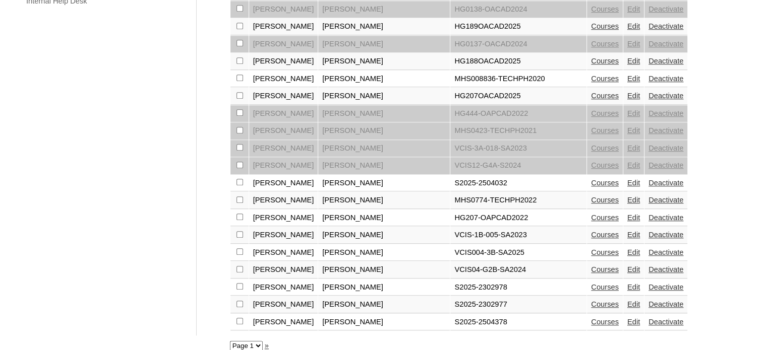
click at [627, 318] on link "Edit" at bounding box center [633, 322] width 13 height 8
